Goal: Information Seeking & Learning: Learn about a topic

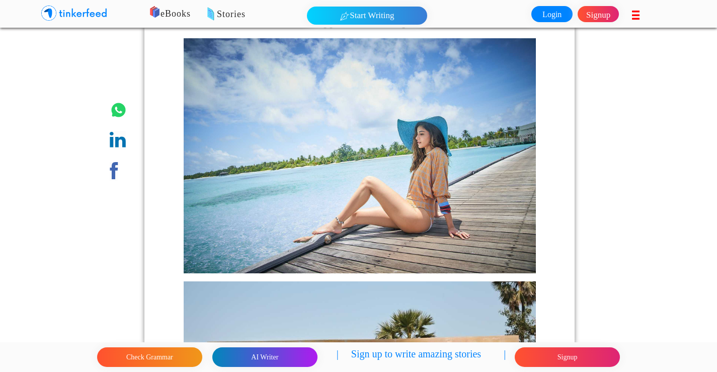
scroll to position [402, 0]
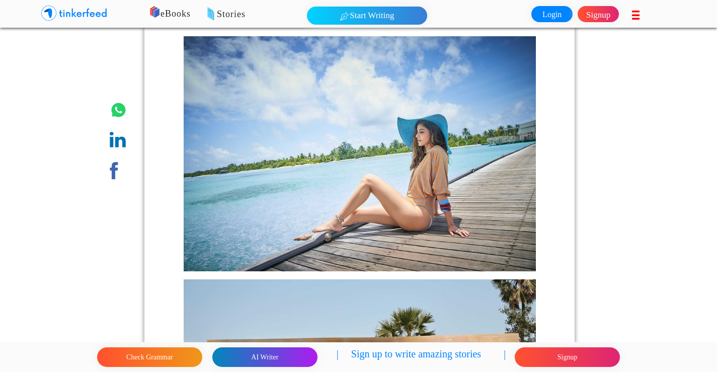
click at [337, 173] on img at bounding box center [360, 153] width 352 height 235
click at [348, 174] on img at bounding box center [360, 153] width 352 height 235
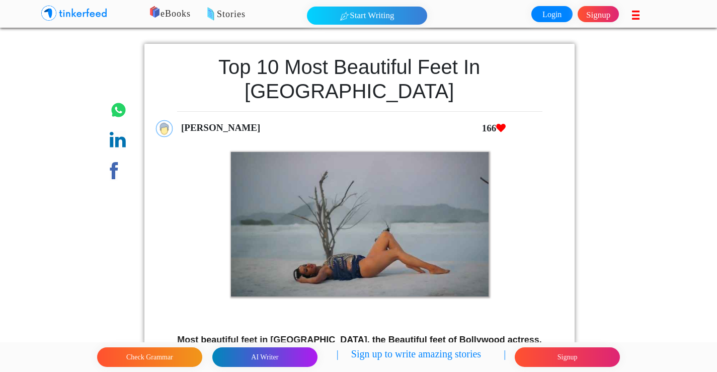
scroll to position [201, 0]
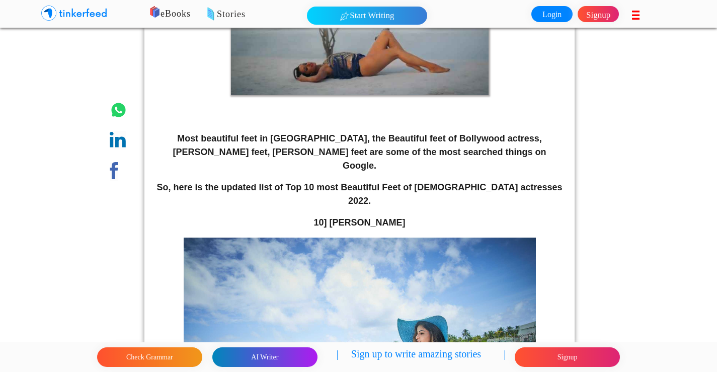
click at [321, 237] on img at bounding box center [360, 354] width 352 height 235
drag, startPoint x: 316, startPoint y: 172, endPoint x: 414, endPoint y: 180, distance: 97.4
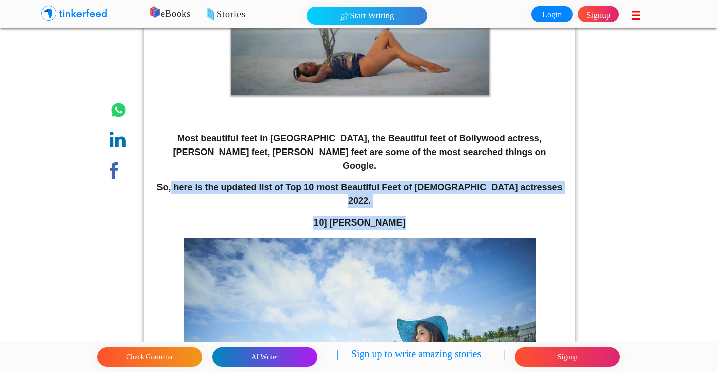
drag, startPoint x: 189, startPoint y: 151, endPoint x: 405, endPoint y: 178, distance: 216.9
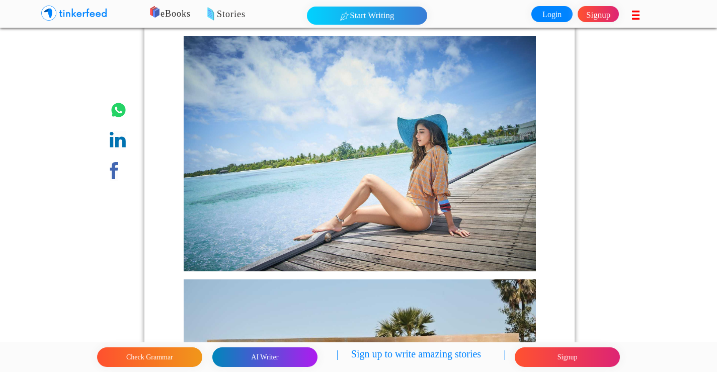
scroll to position [728, 0]
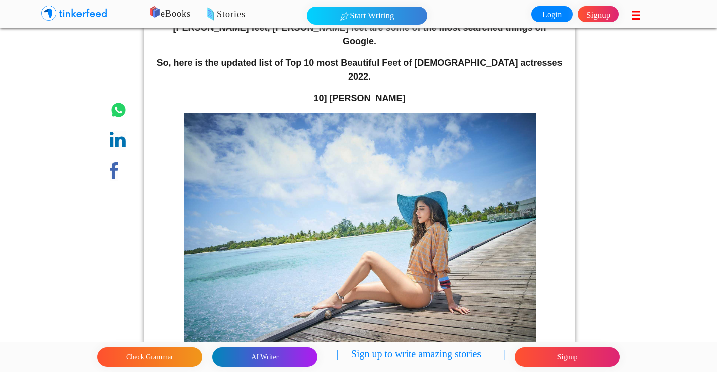
scroll to position [325, 0]
click at [446, 156] on img at bounding box center [360, 231] width 352 height 235
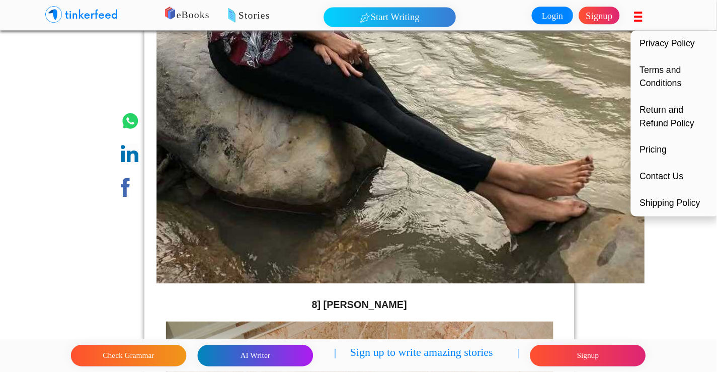
scroll to position [1935, 0]
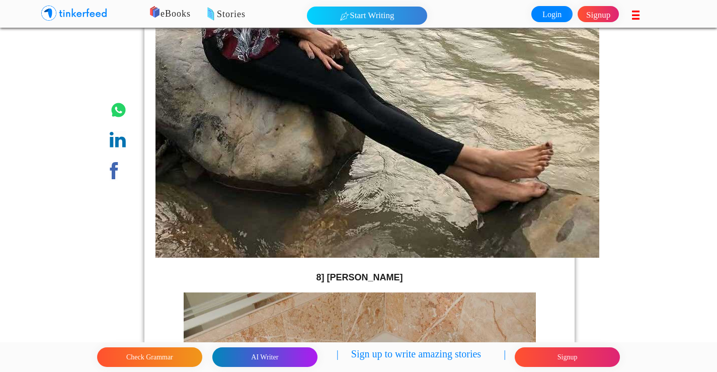
drag, startPoint x: 379, startPoint y: 0, endPoint x: 656, endPoint y: 341, distance: 439.2
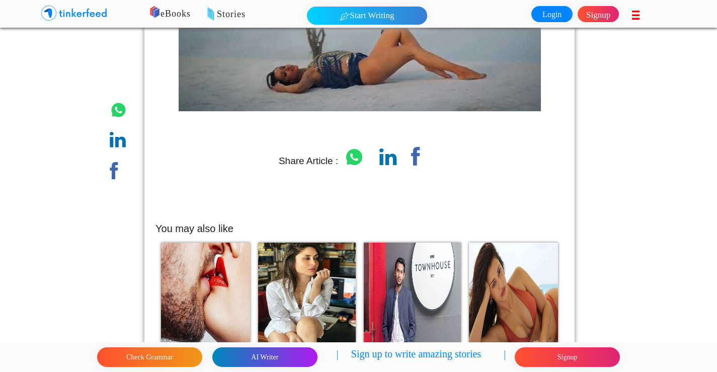
scroll to position [8948, 0]
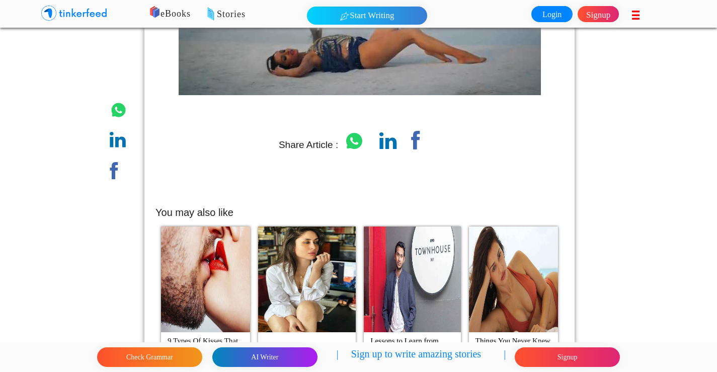
click at [202, 263] on img at bounding box center [205, 279] width 89 height 106
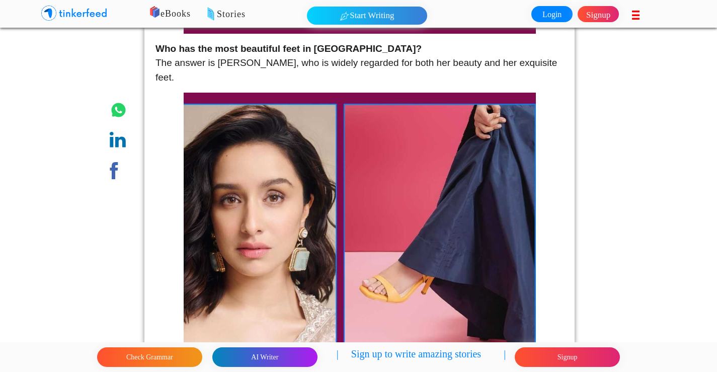
scroll to position [6641, 0]
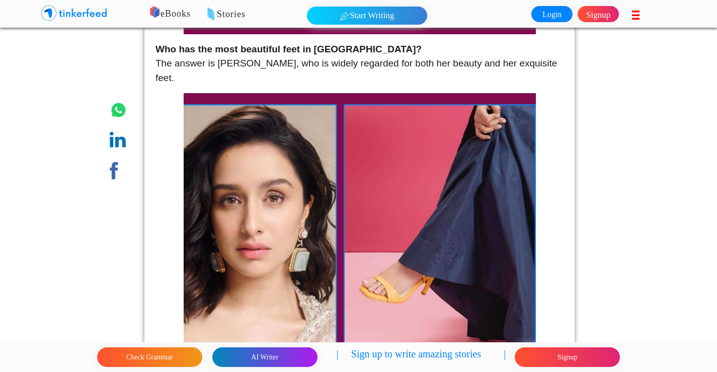
click at [396, 271] on img at bounding box center [360, 269] width 352 height 352
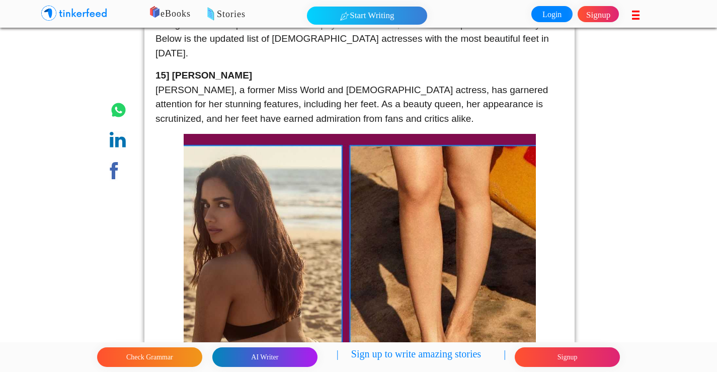
scroll to position [0, 0]
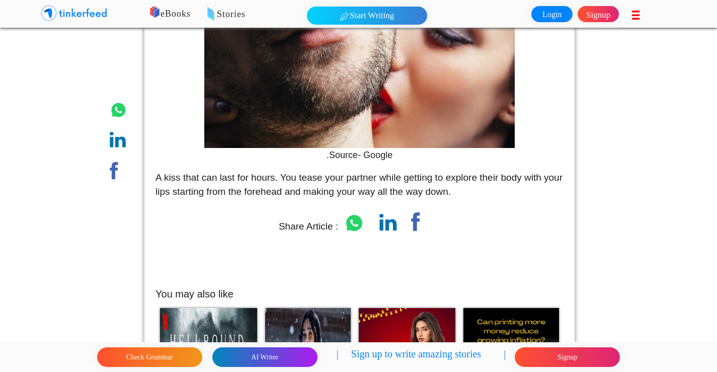
scroll to position [3175, 0]
